Goal: Find specific page/section: Find specific page/section

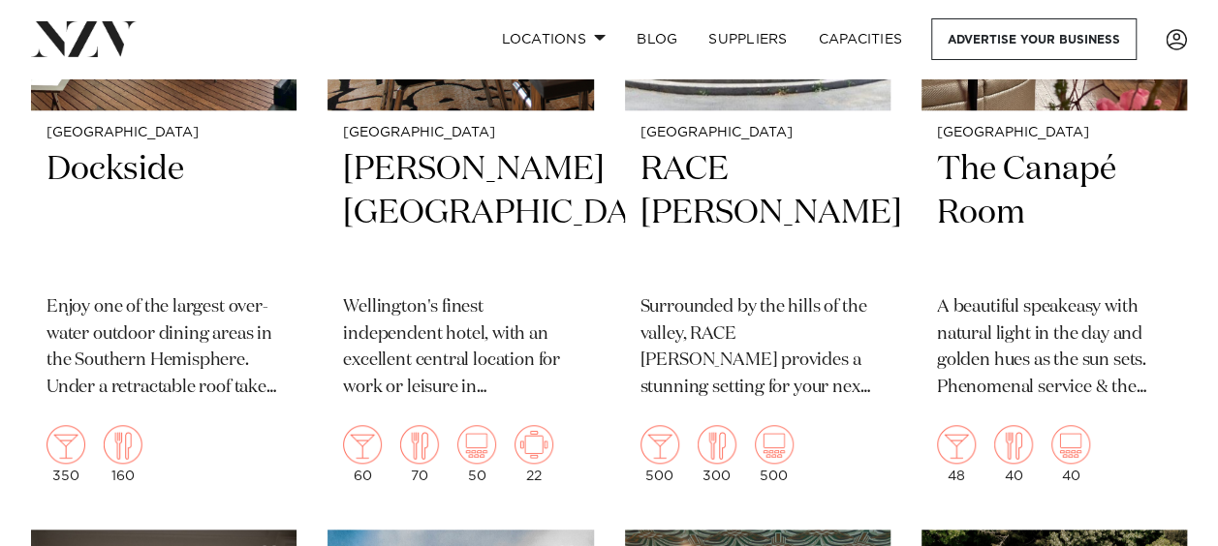
scroll to position [4359, 0]
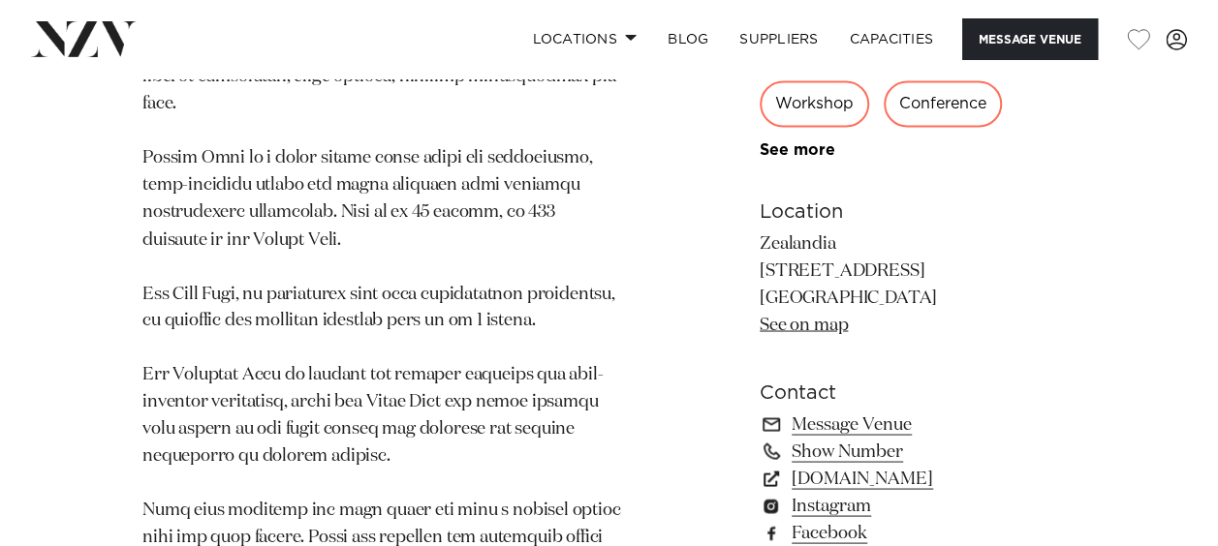
scroll to position [1647, 0]
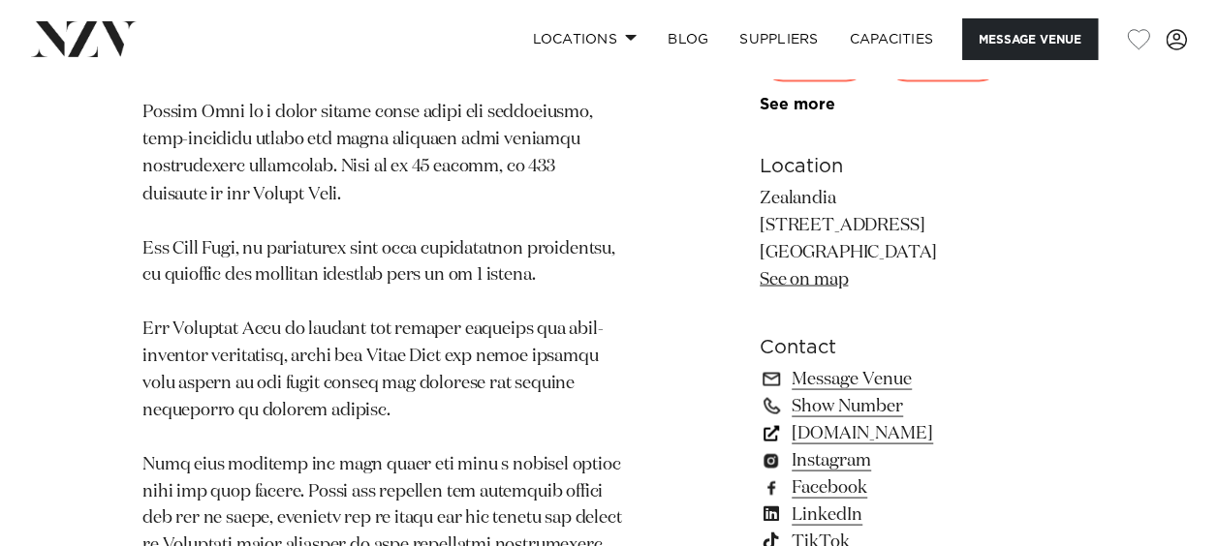
click at [818, 419] on link "[DOMAIN_NAME]" at bounding box center [917, 432] width 316 height 27
